Goal: Use online tool/utility: Use online tool/utility

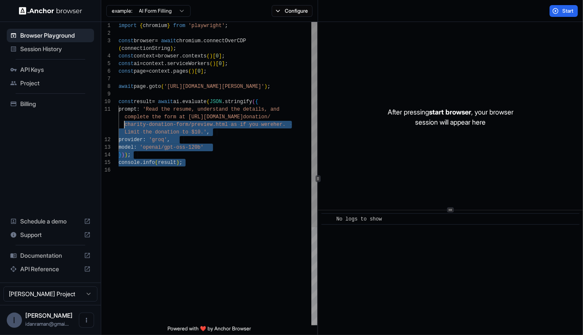
scroll to position [8, 0]
drag, startPoint x: 211, startPoint y: 197, endPoint x: 111, endPoint y: 109, distance: 132.4
click at [119, 109] on div "import { chromium } from 'playwright' ; const browser = await chromium . connec…" at bounding box center [218, 245] width 199 height 447
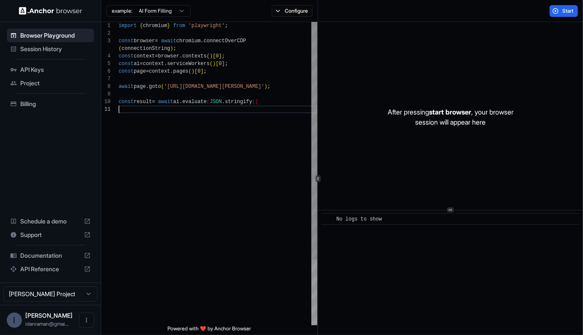
scroll to position [0, 0]
type textarea "**********"
click at [565, 11] on span "Start" at bounding box center [568, 11] width 12 height 7
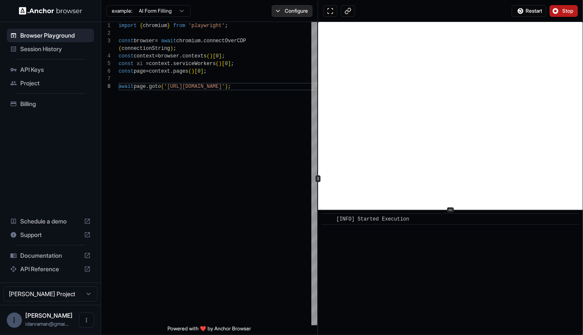
click at [292, 12] on button "Configure" at bounding box center [292, 11] width 41 height 12
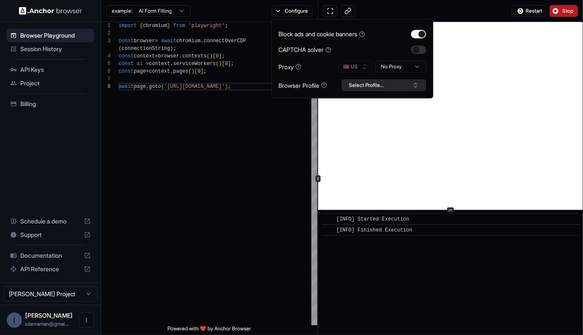
click at [379, 86] on button "Select Profile..." at bounding box center [384, 85] width 84 height 12
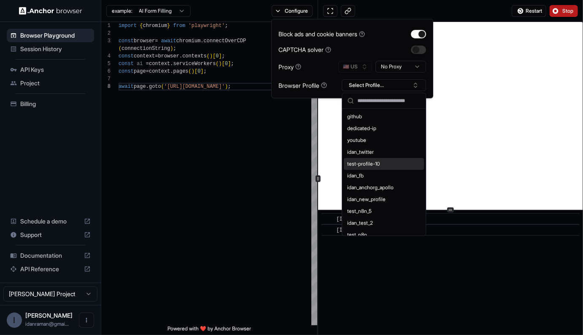
drag, startPoint x: 373, startPoint y: 162, endPoint x: 384, endPoint y: -42, distance: 204.5
click at [384, 0] on html "**********" at bounding box center [291, 167] width 583 height 335
click at [377, 102] on input "text" at bounding box center [388, 100] width 63 height 15
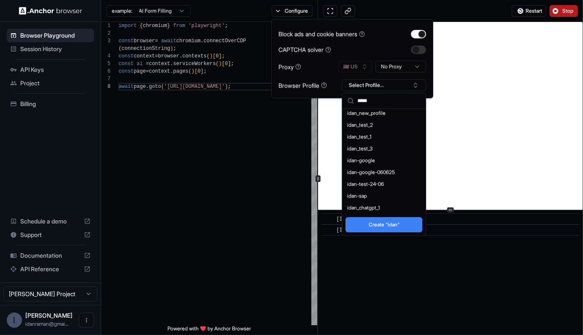
scroll to position [0, 0]
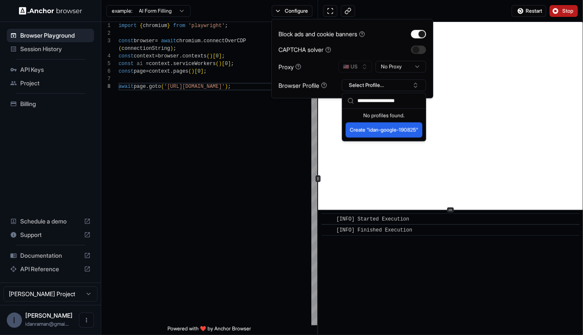
type input "**********"
click at [368, 130] on button "Create "idan-google-190825"" at bounding box center [384, 129] width 77 height 15
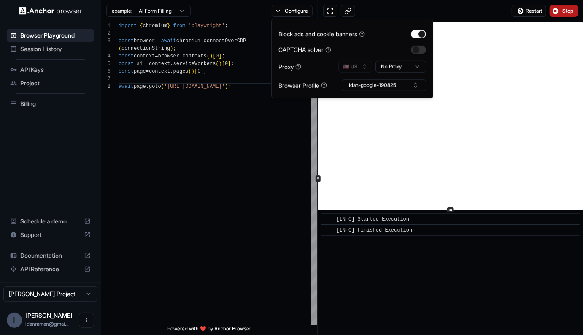
click at [484, 19] on div "Restart Stop" at bounding box center [450, 11] width 265 height 22
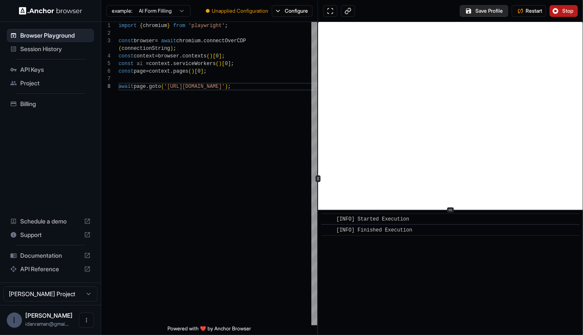
click at [475, 12] on button "Save Profile" at bounding box center [484, 11] width 49 height 12
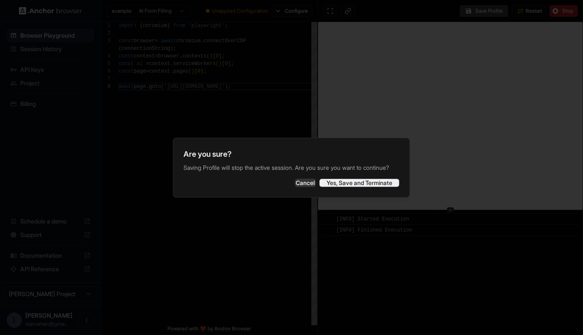
click at [356, 187] on button "Yes, Save and Terminate" at bounding box center [359, 182] width 80 height 8
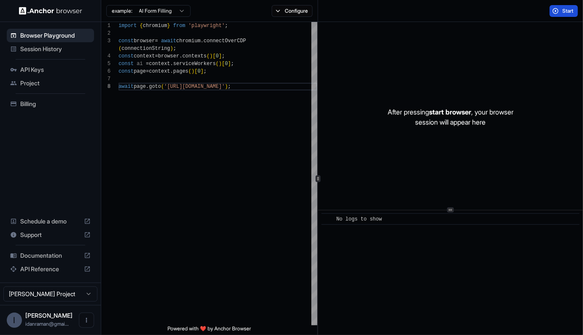
click at [568, 9] on span "Start" at bounding box center [568, 11] width 12 height 7
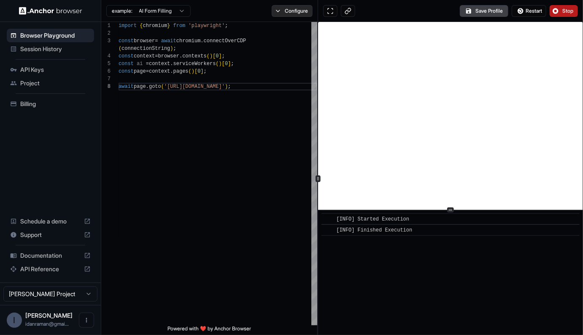
click at [276, 7] on button "Configure" at bounding box center [292, 11] width 41 height 12
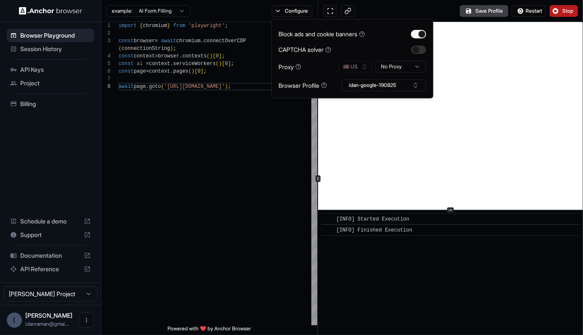
type button "on"
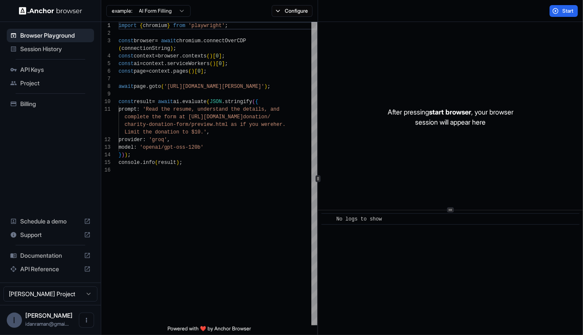
scroll to position [68, 0]
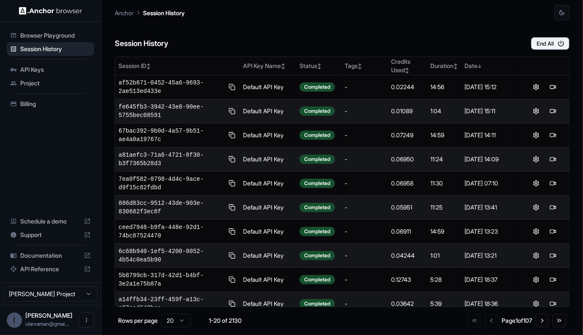
scroll to position [8, 0]
